Goal: Task Accomplishment & Management: Use online tool/utility

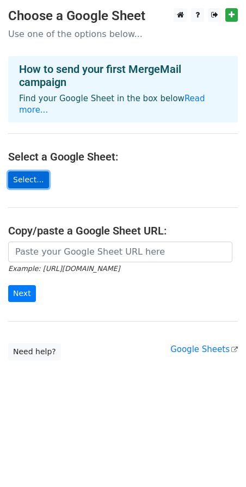
click at [20, 171] on link "Select..." at bounding box center [28, 179] width 41 height 17
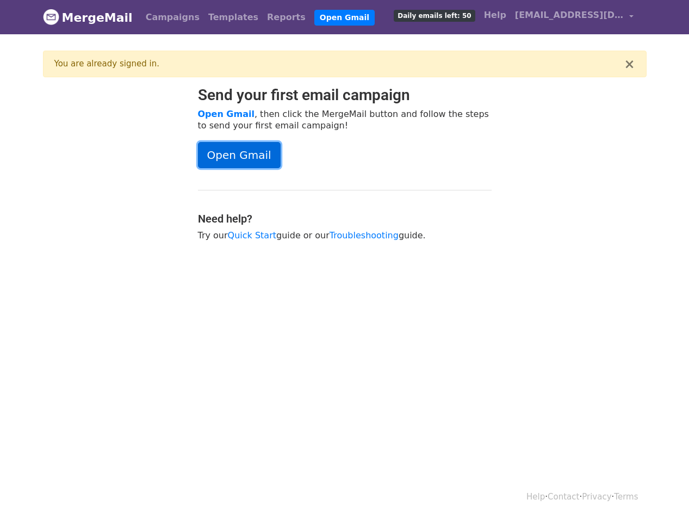
click at [264, 159] on link "Open Gmail" at bounding box center [239, 155] width 83 height 26
